Goal: Navigation & Orientation: Find specific page/section

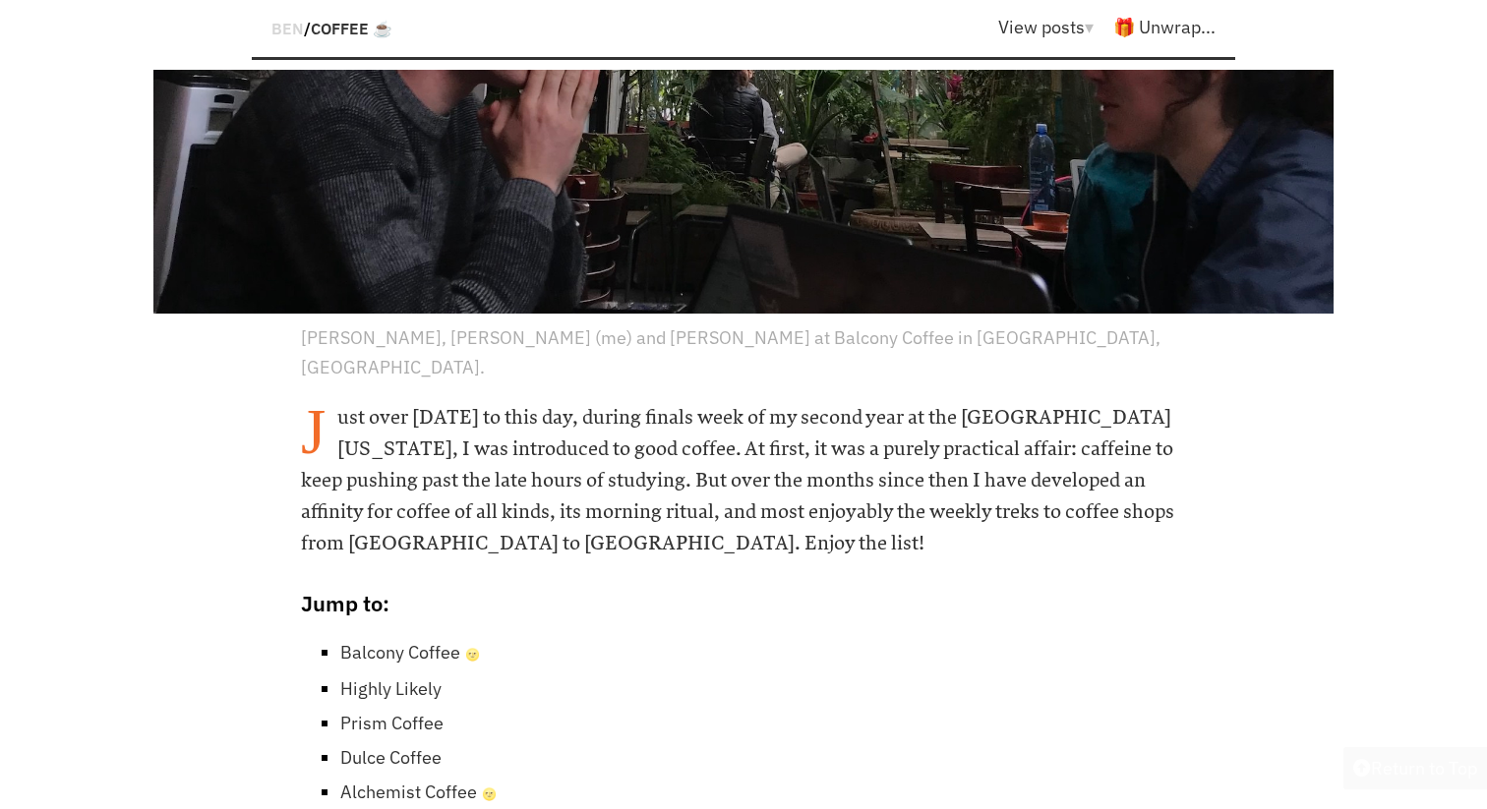
scroll to position [1030, 0]
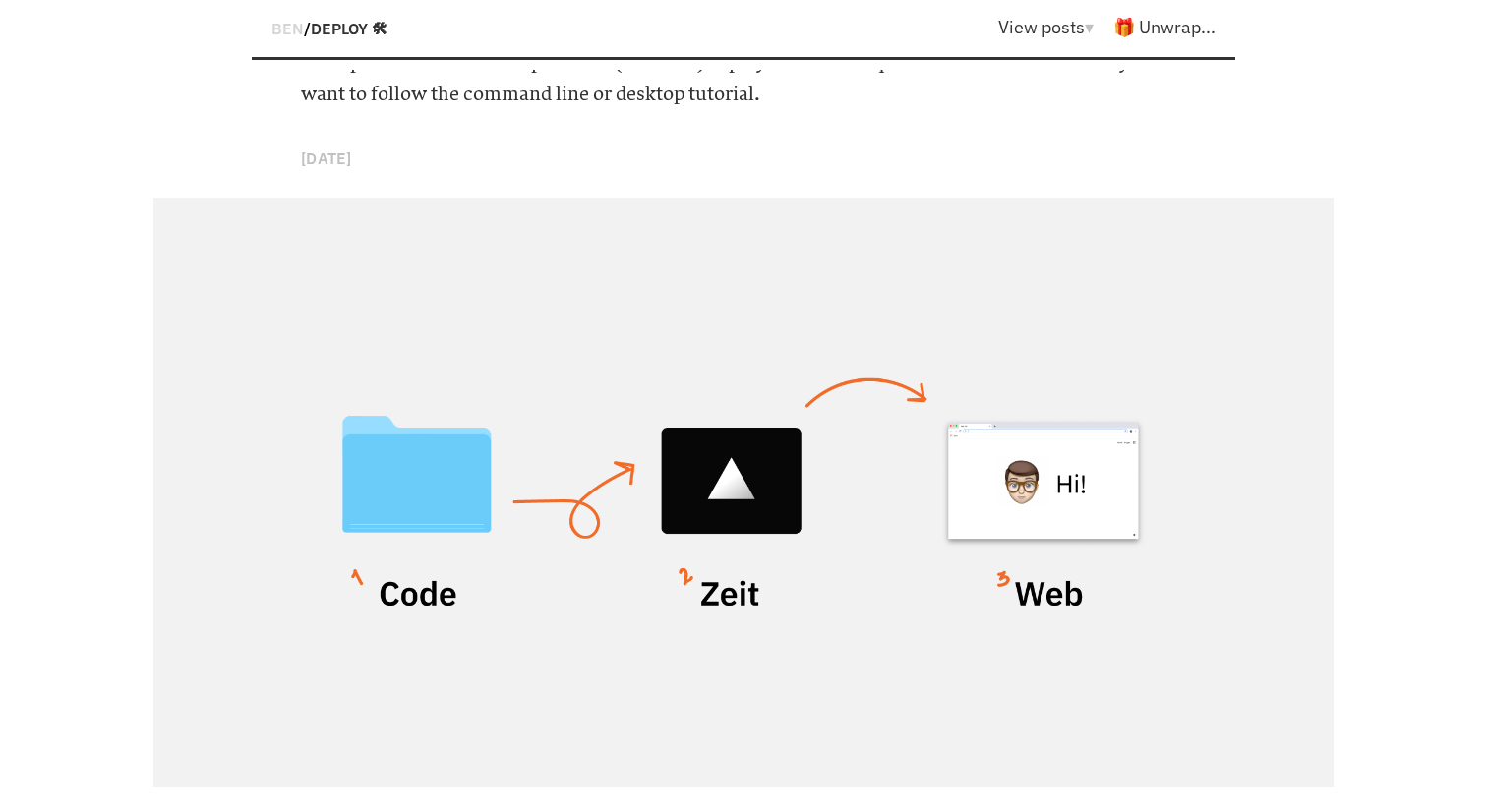
scroll to position [255, 0]
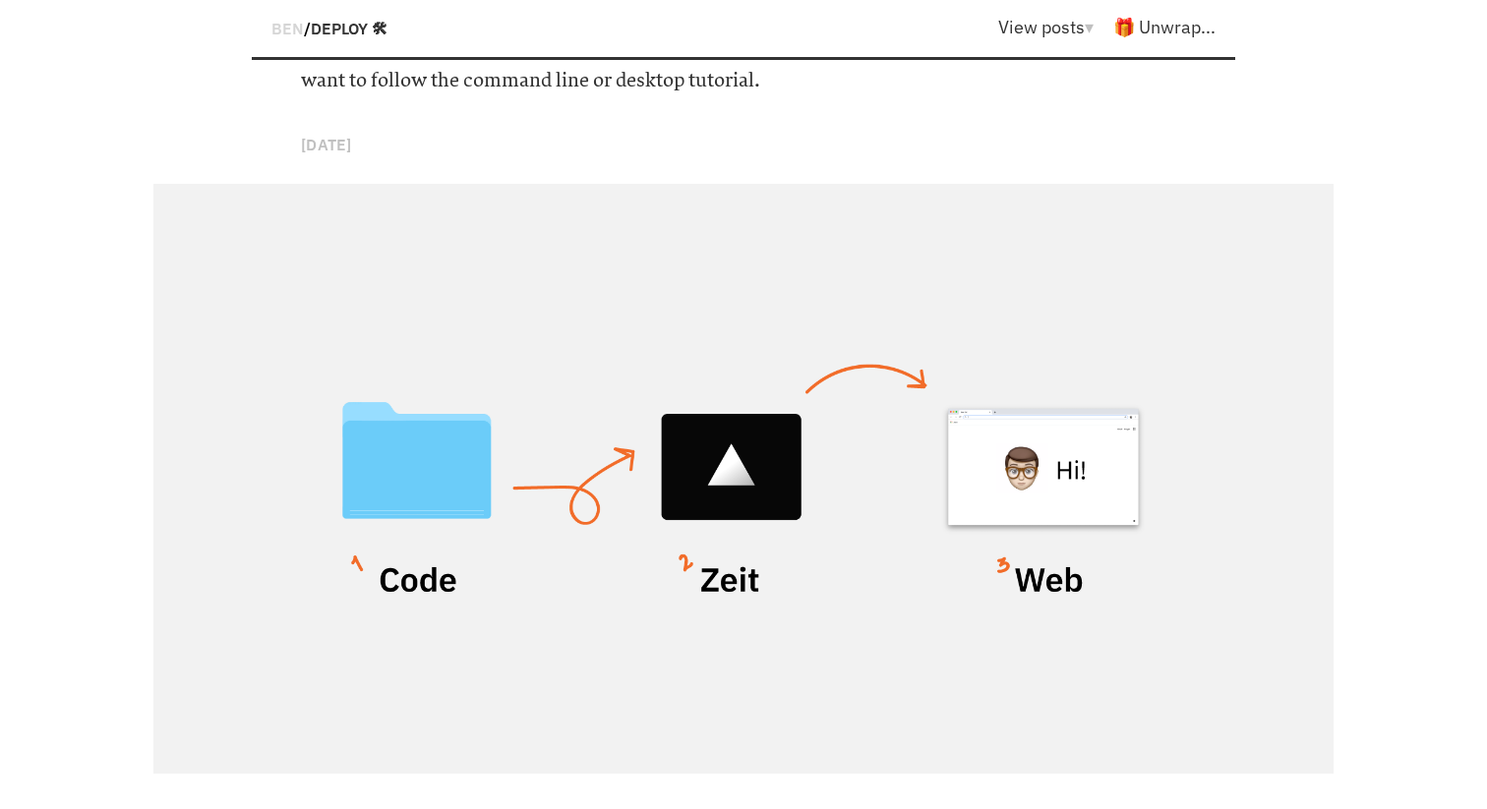
drag, startPoint x: 406, startPoint y: 469, endPoint x: 675, endPoint y: 566, distance: 286.4
click at [675, 565] on div at bounding box center [743, 479] width 1180 height 590
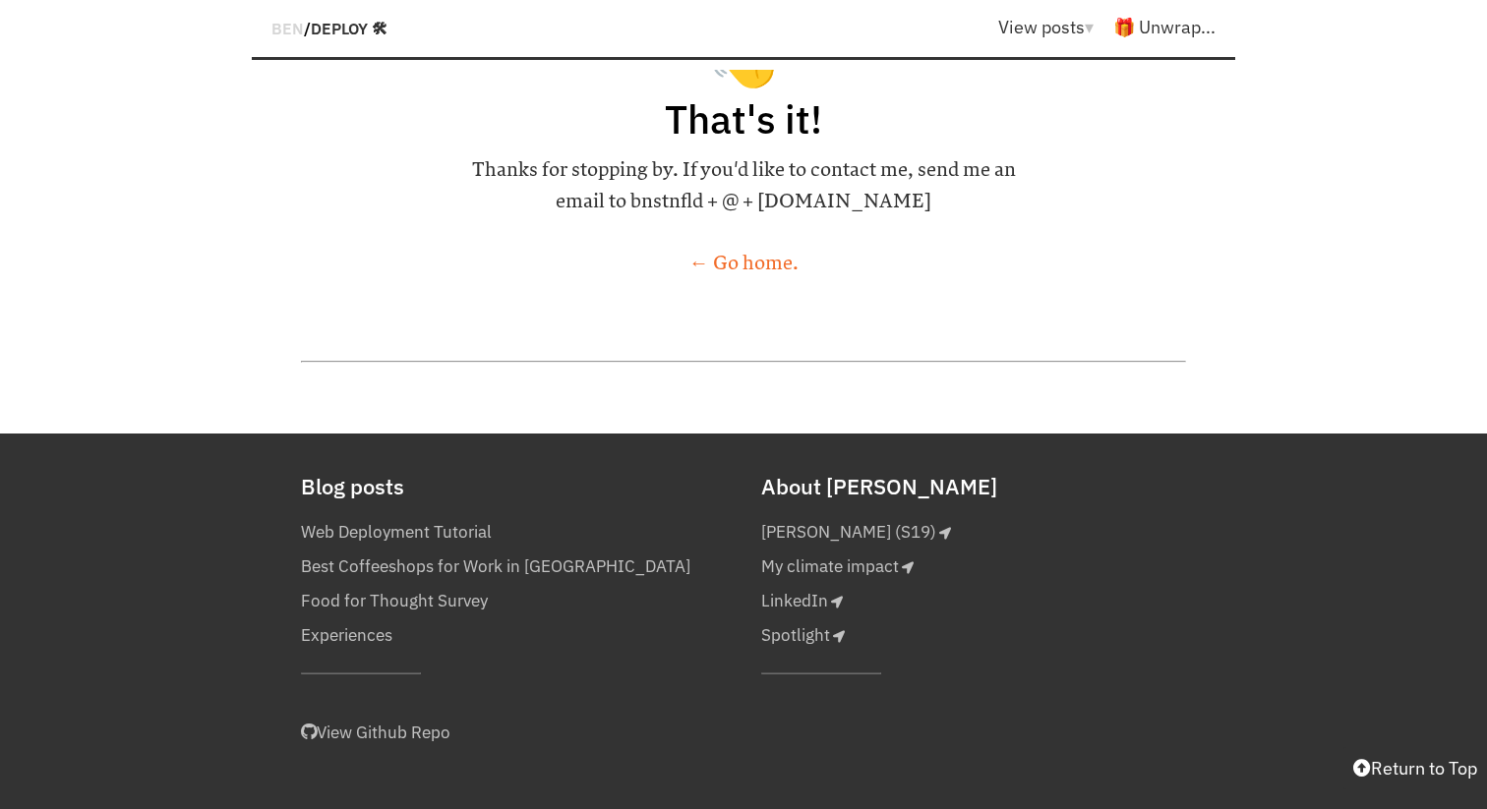
scroll to position [7989, 0]
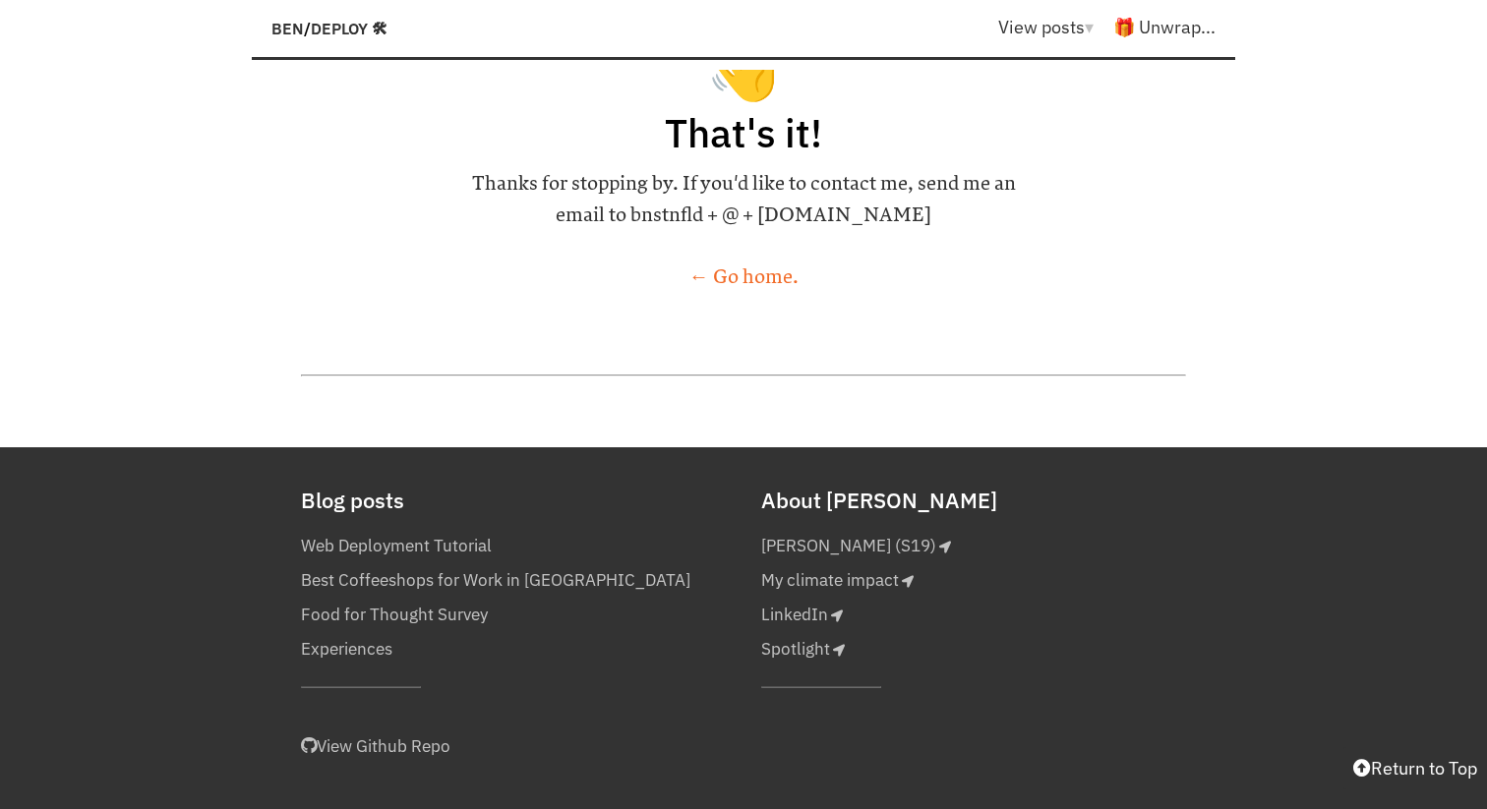
click at [291, 29] on span "BEN" at bounding box center [287, 29] width 32 height 20
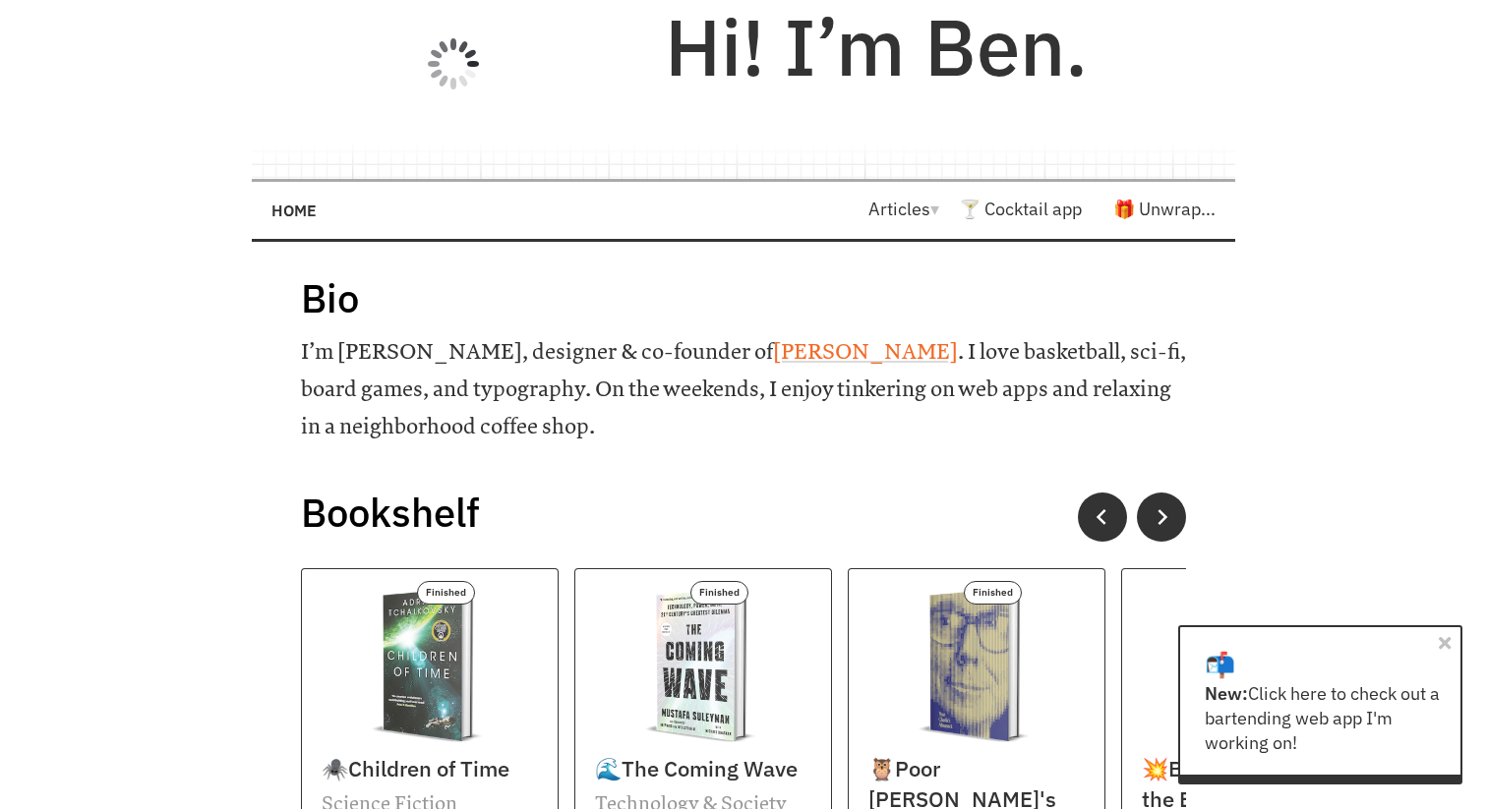
scroll to position [29, 0]
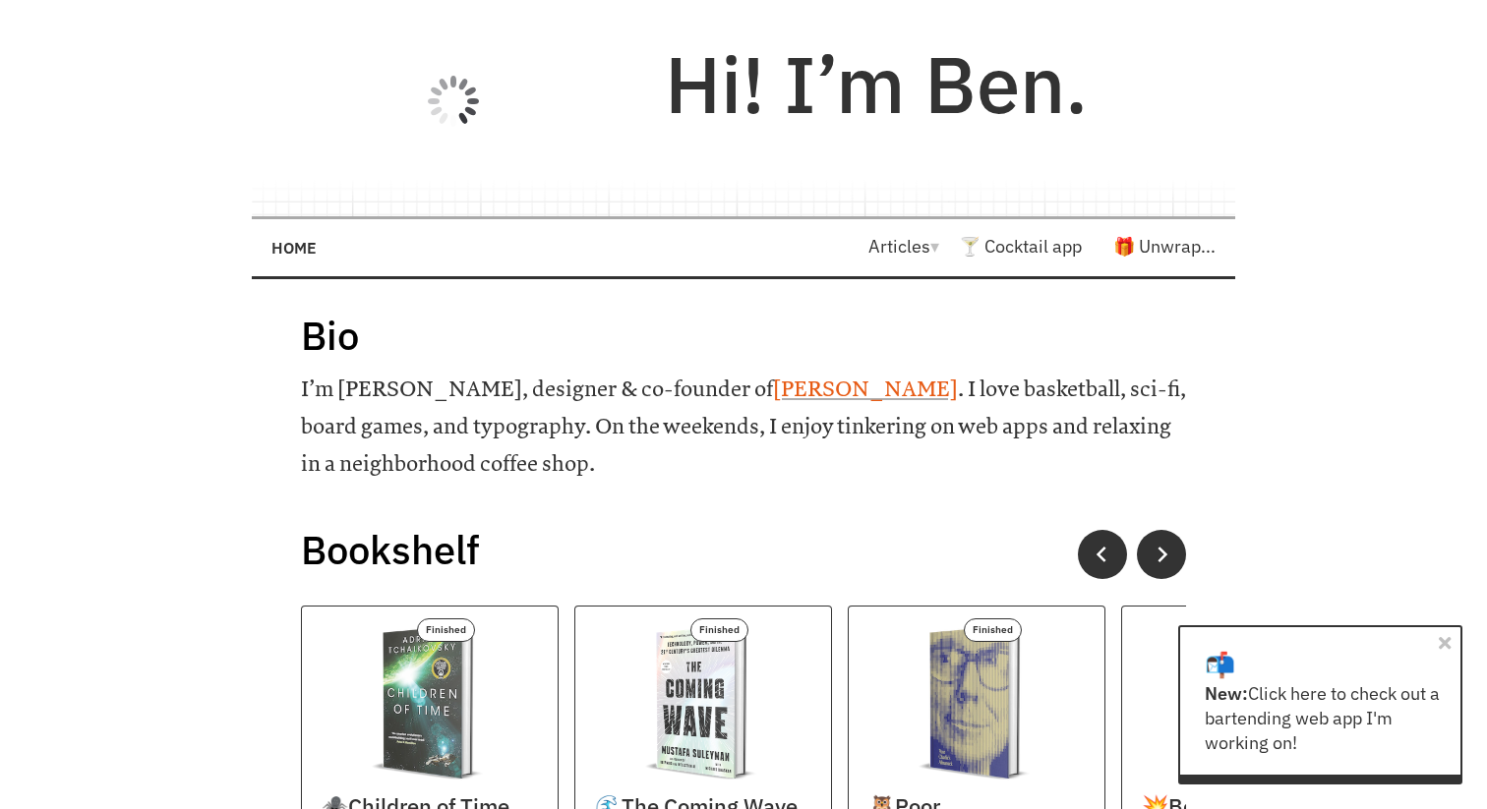
click at [773, 389] on link "Wren" at bounding box center [865, 390] width 185 height 26
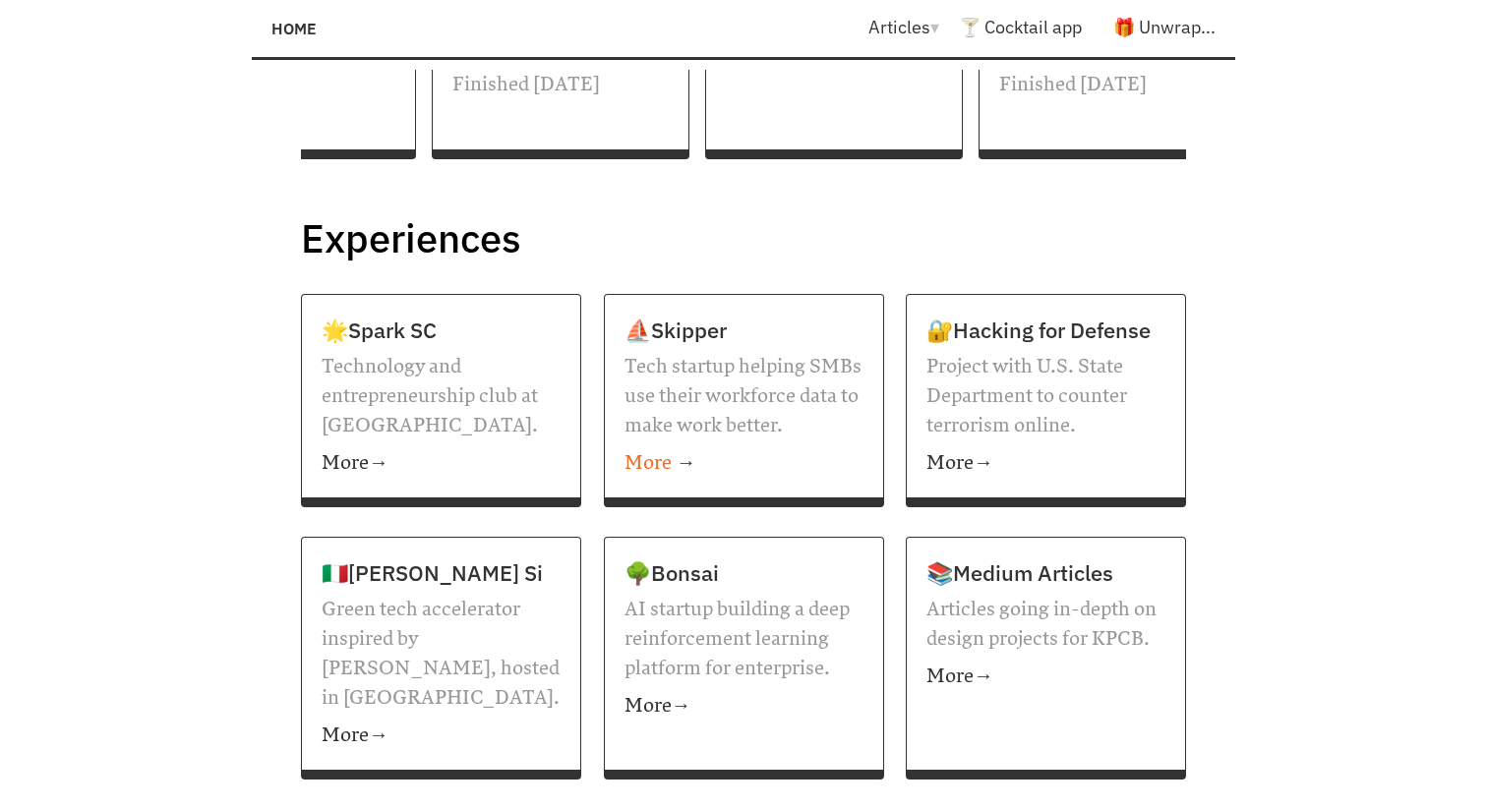
scroll to position [921, 0]
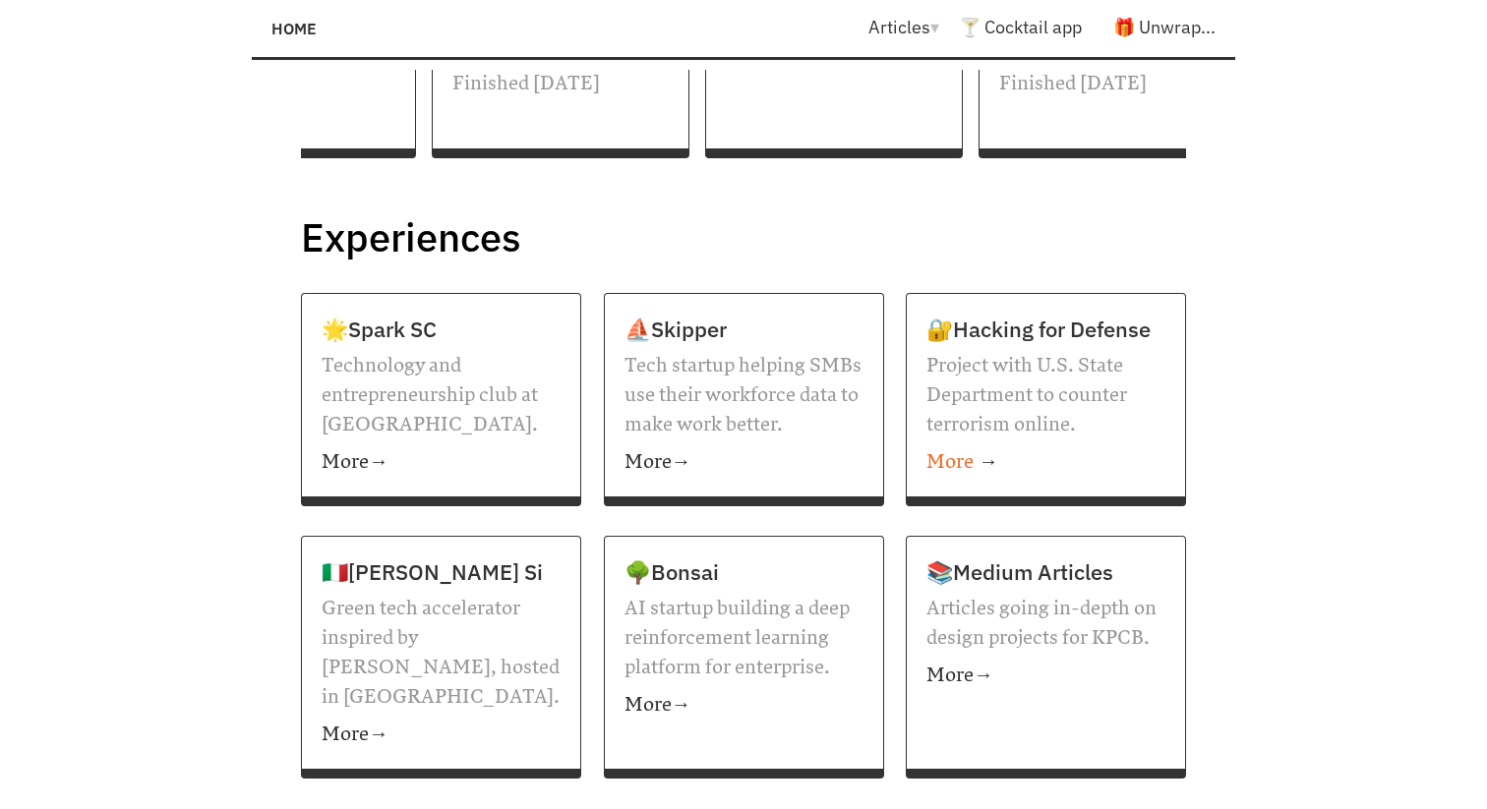
click at [999, 440] on p "More →" at bounding box center [1045, 458] width 239 height 37
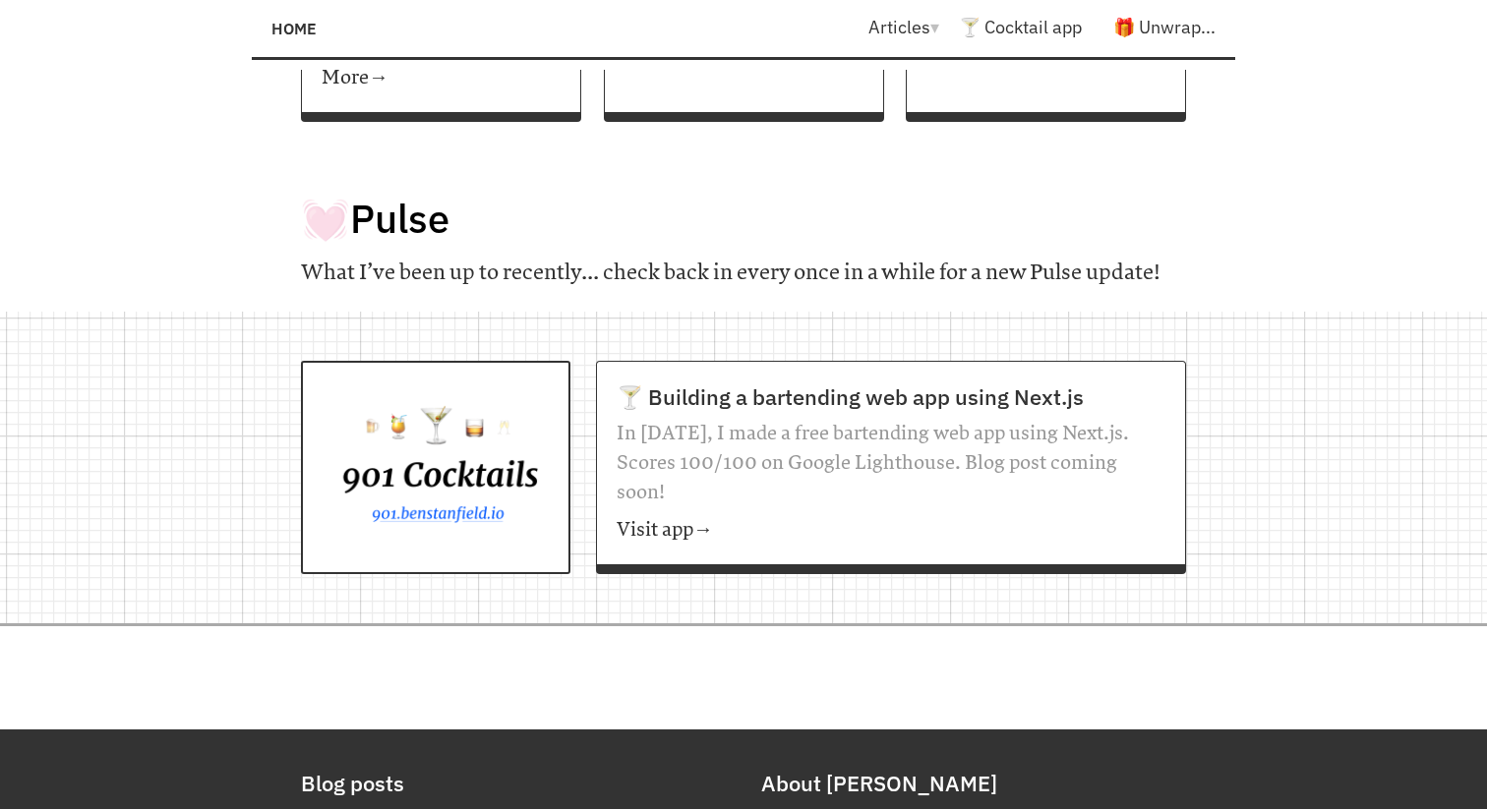
scroll to position [1594, 0]
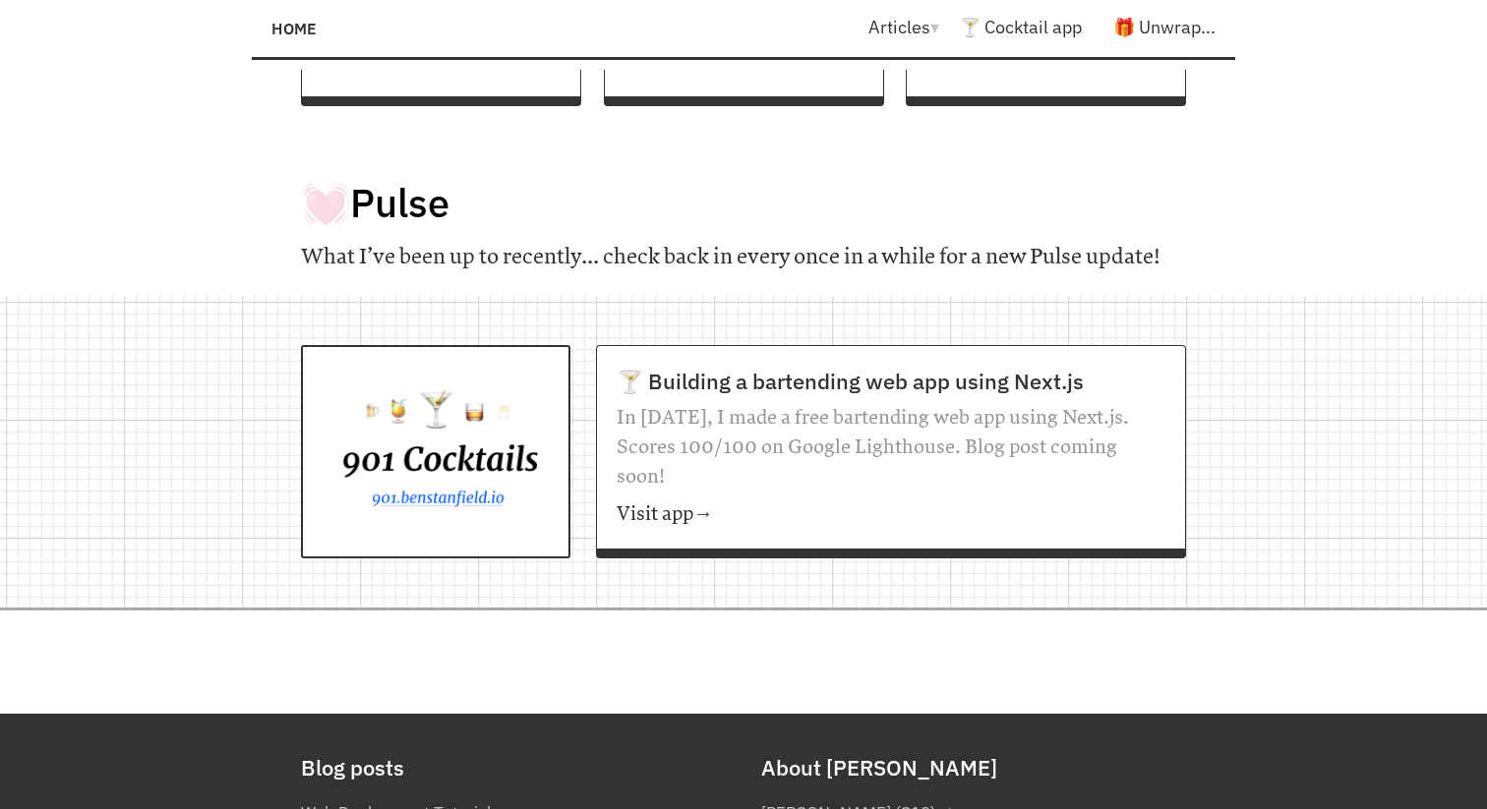
click at [448, 459] on div at bounding box center [435, 451] width 269 height 213
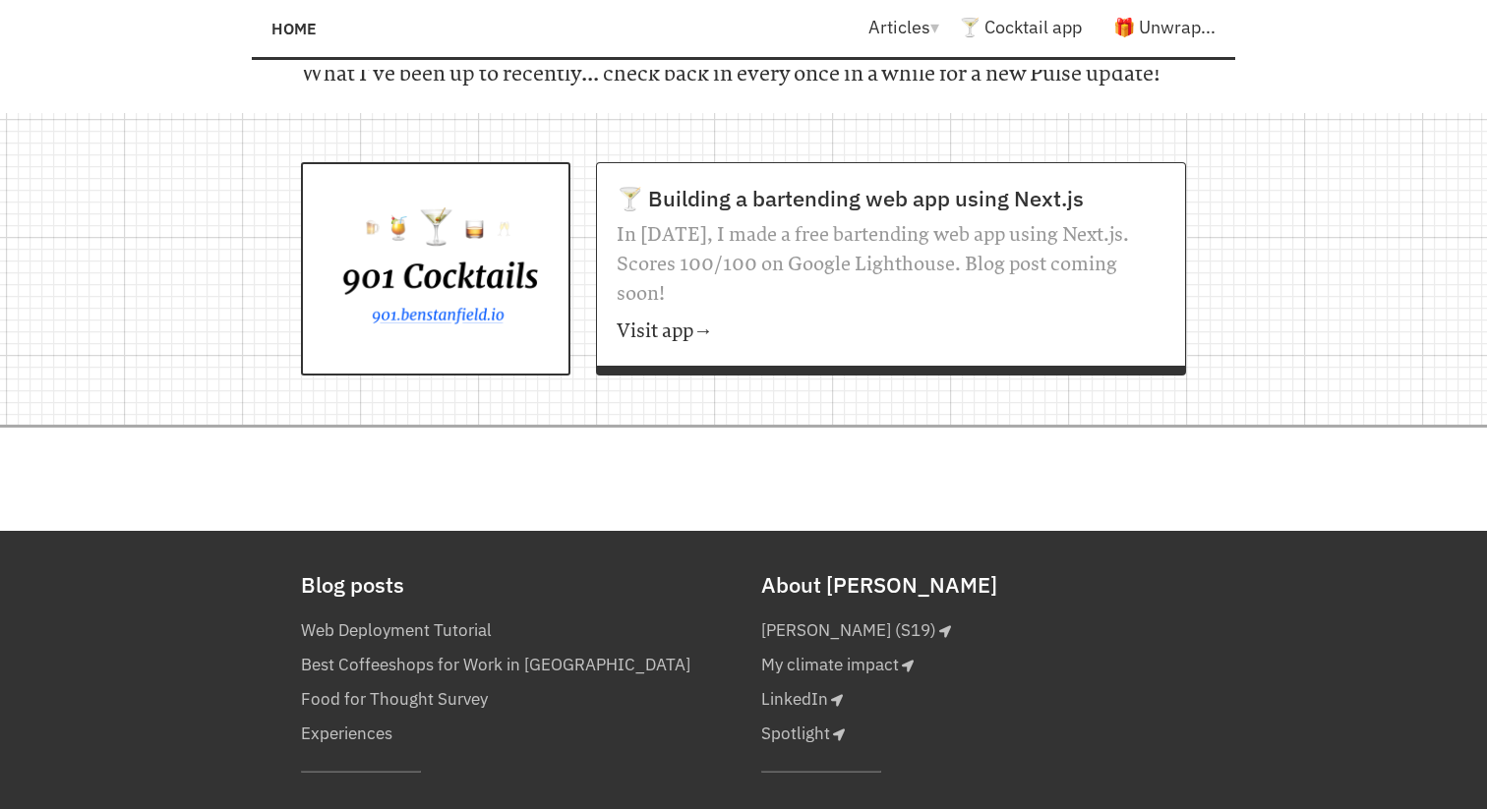
scroll to position [1971, 0]
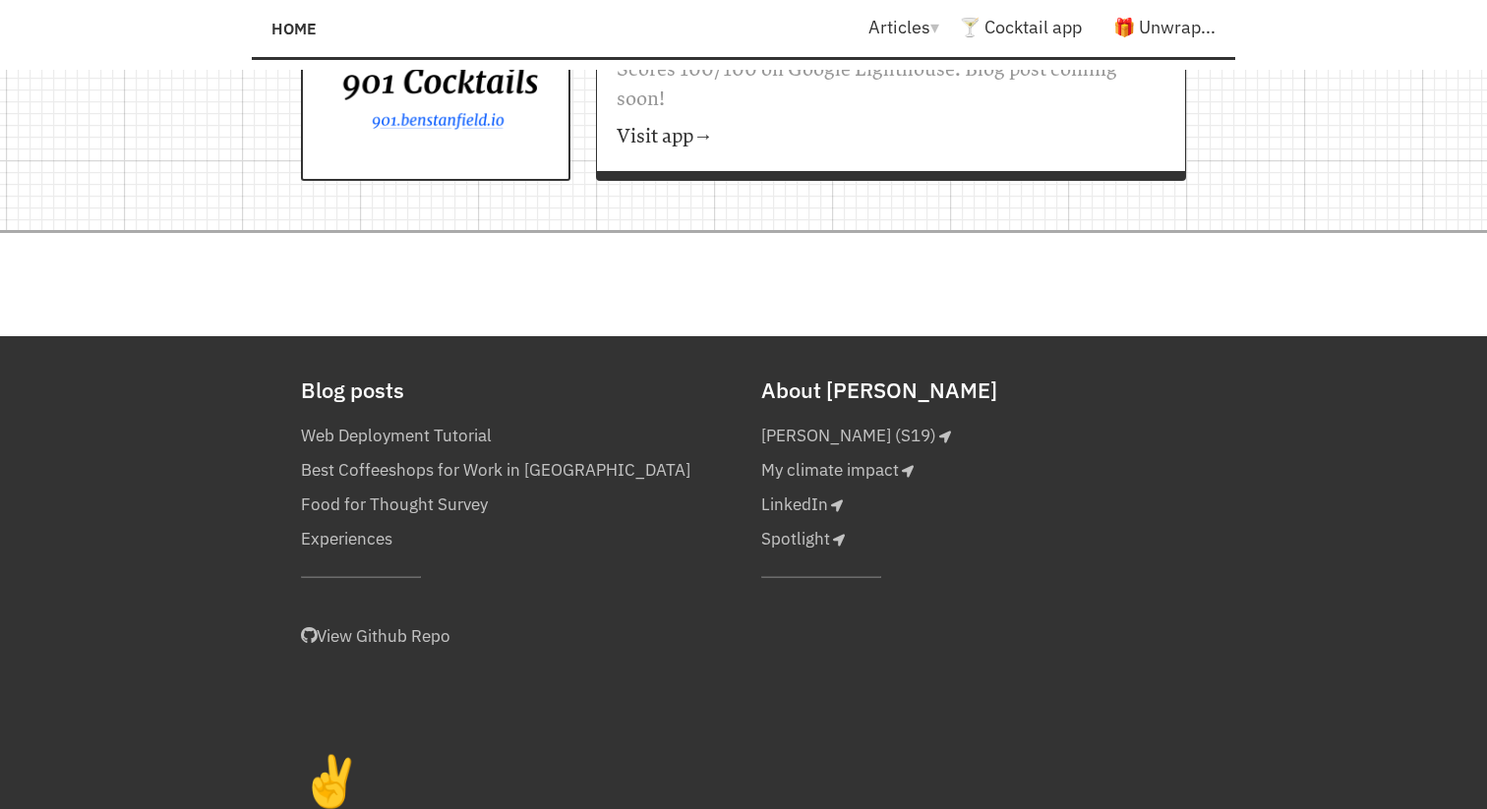
click at [324, 753] on link "✌️" at bounding box center [331, 782] width 61 height 59
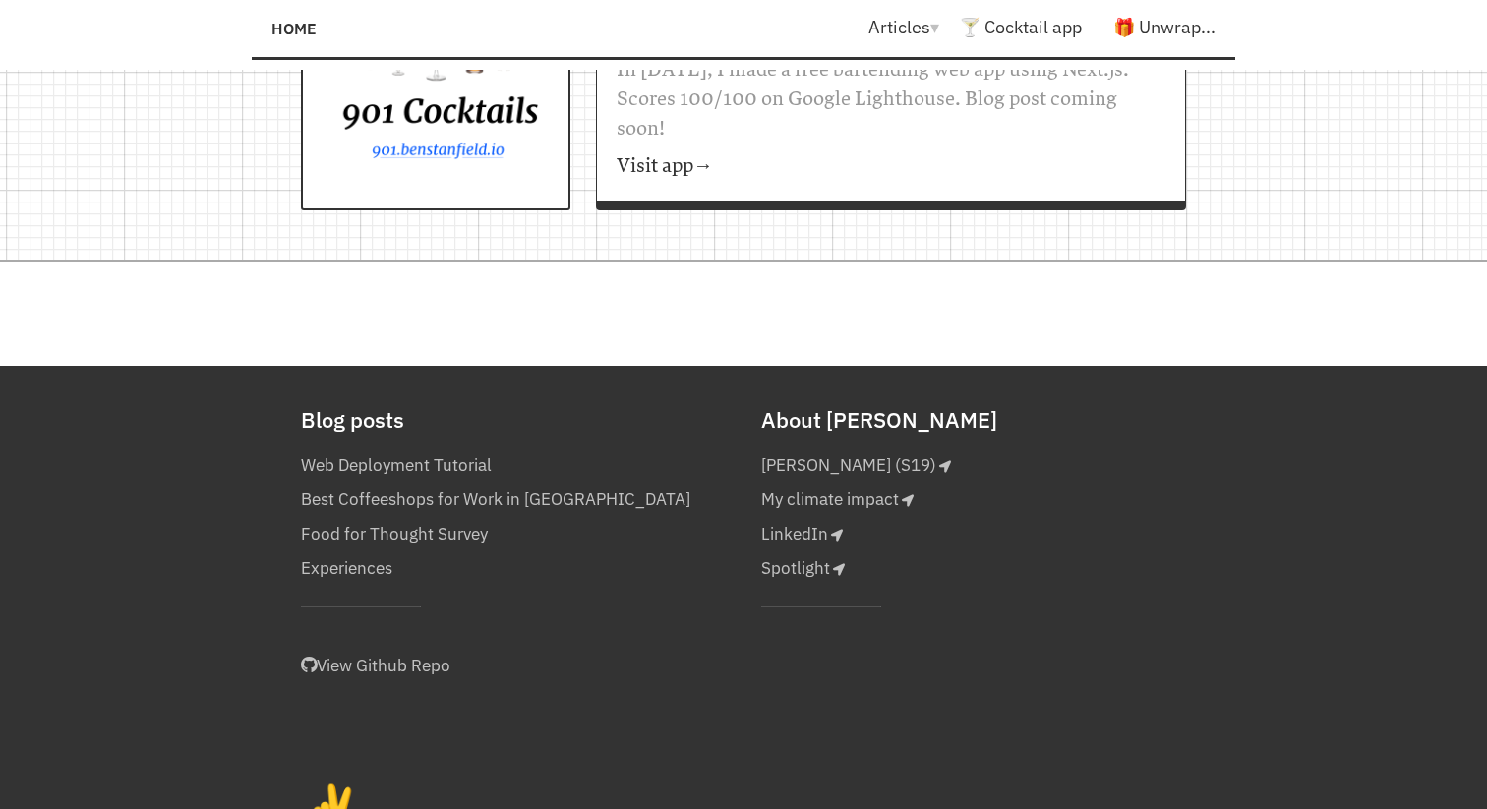
scroll to position [1927, 0]
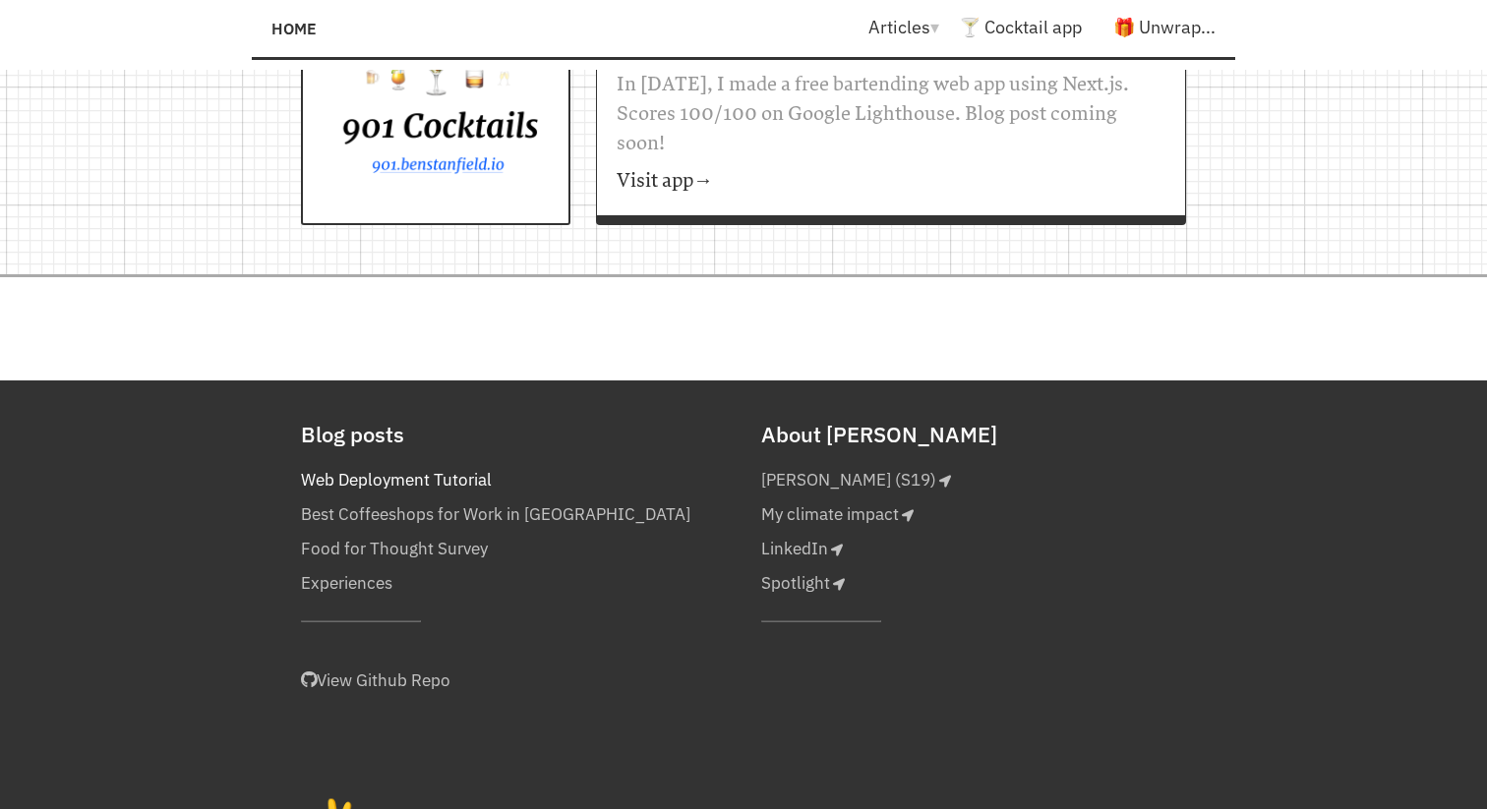
click at [396, 463] on link "Web Deployment Tutorial" at bounding box center [396, 480] width 191 height 34
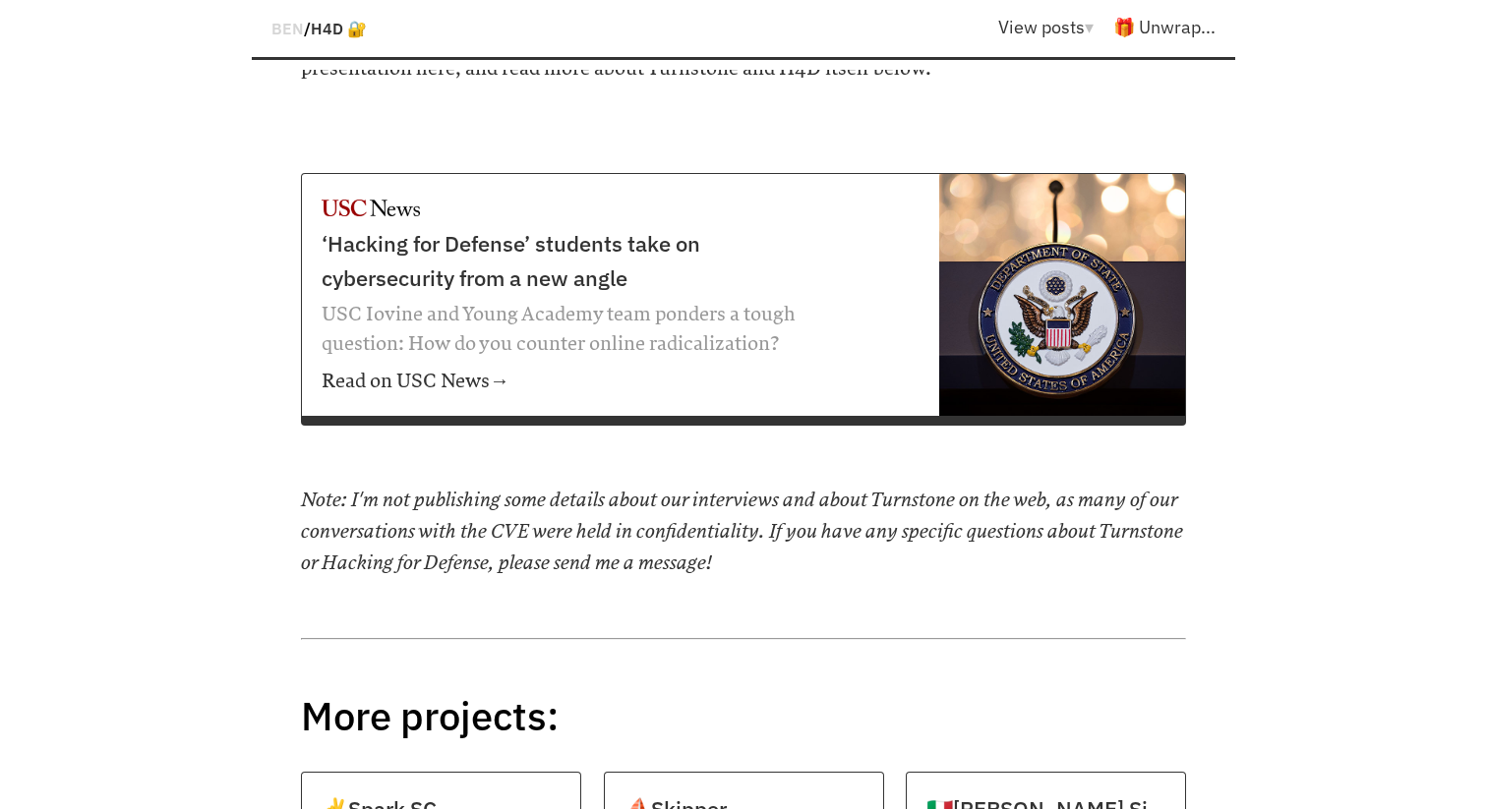
scroll to position [2216, 0]
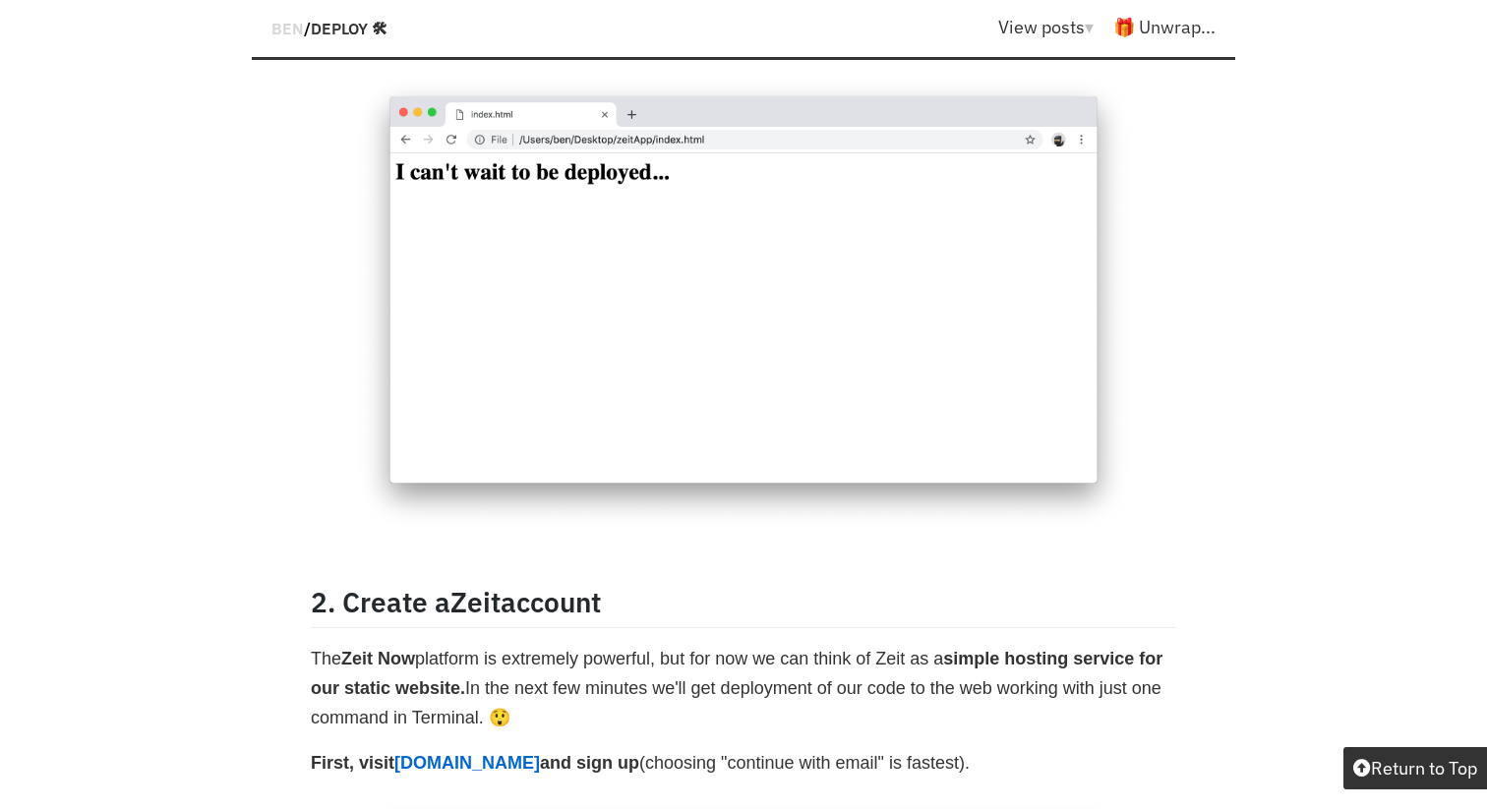
scroll to position [2639, 0]
